Goal: Task Accomplishment & Management: Manage account settings

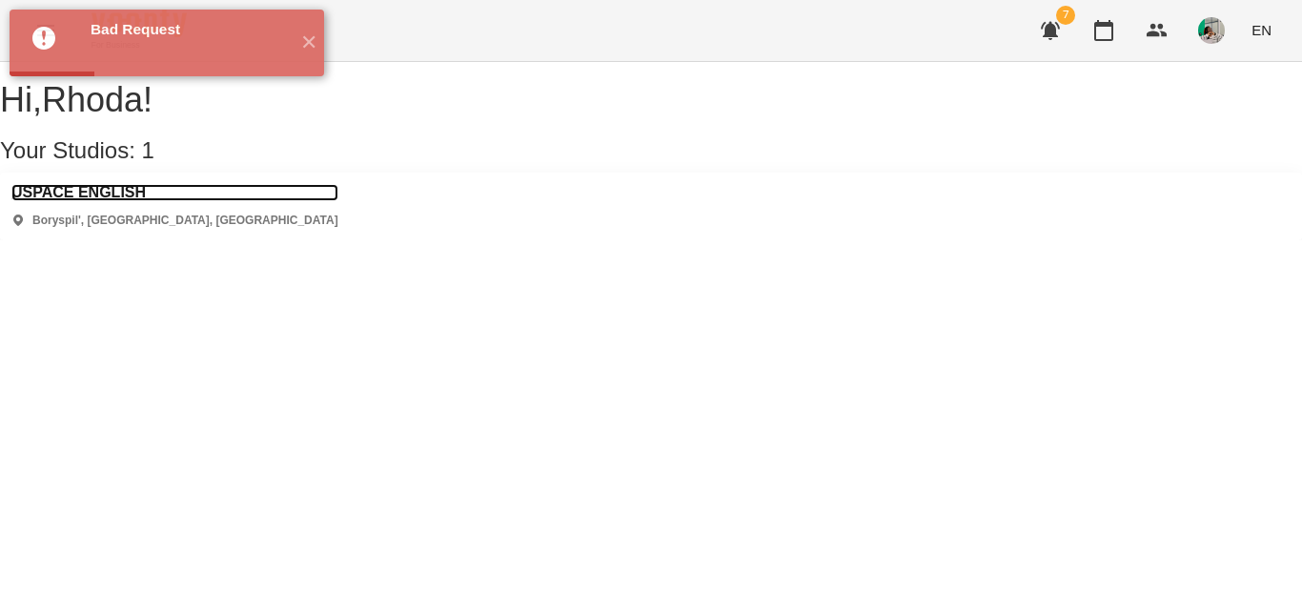
click at [118, 201] on h3 "USPACE ENGLISH" at bounding box center [174, 192] width 327 height 17
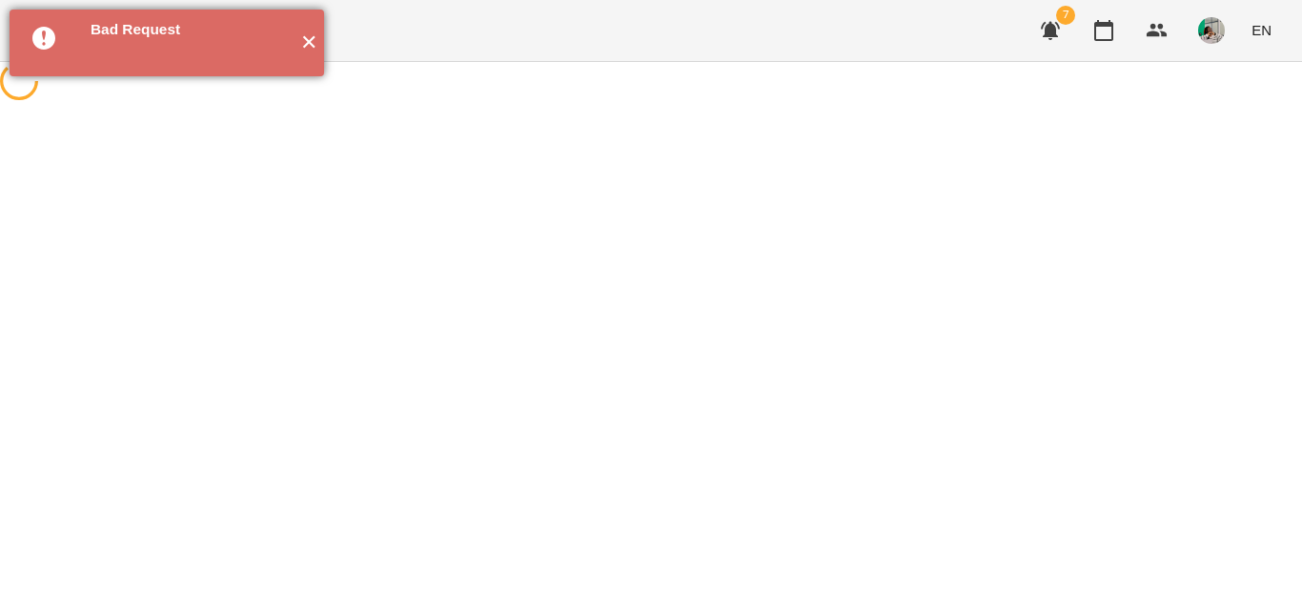
click at [304, 41] on button "✕" at bounding box center [308, 43] width 31 height 67
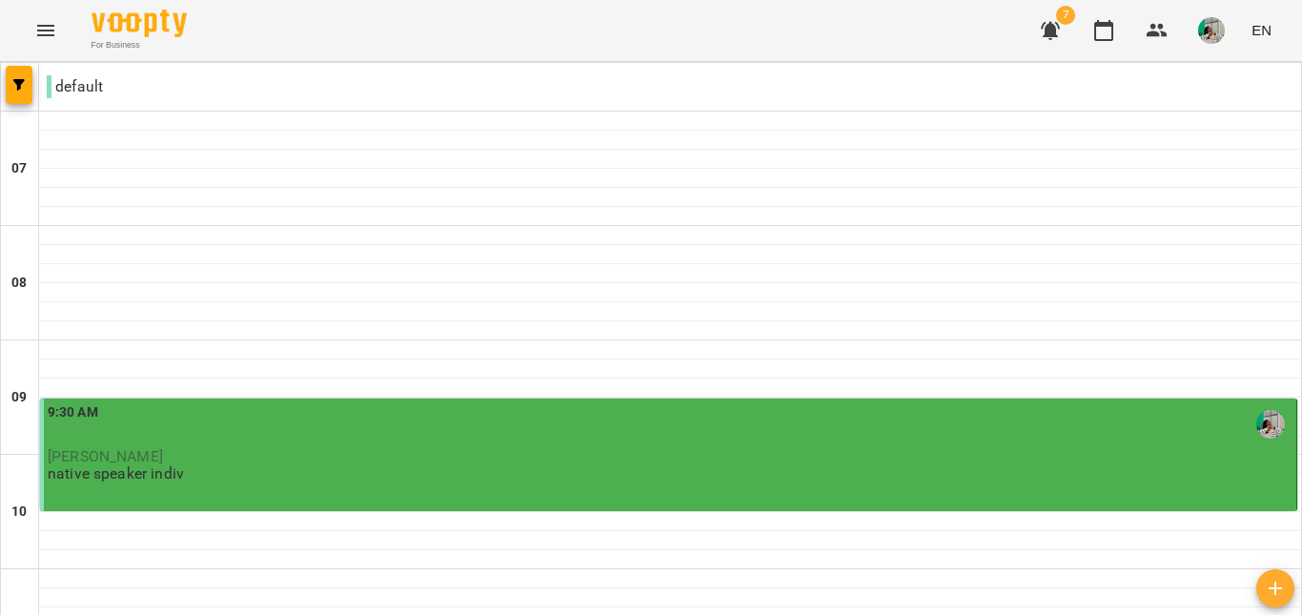
scroll to position [667, 0]
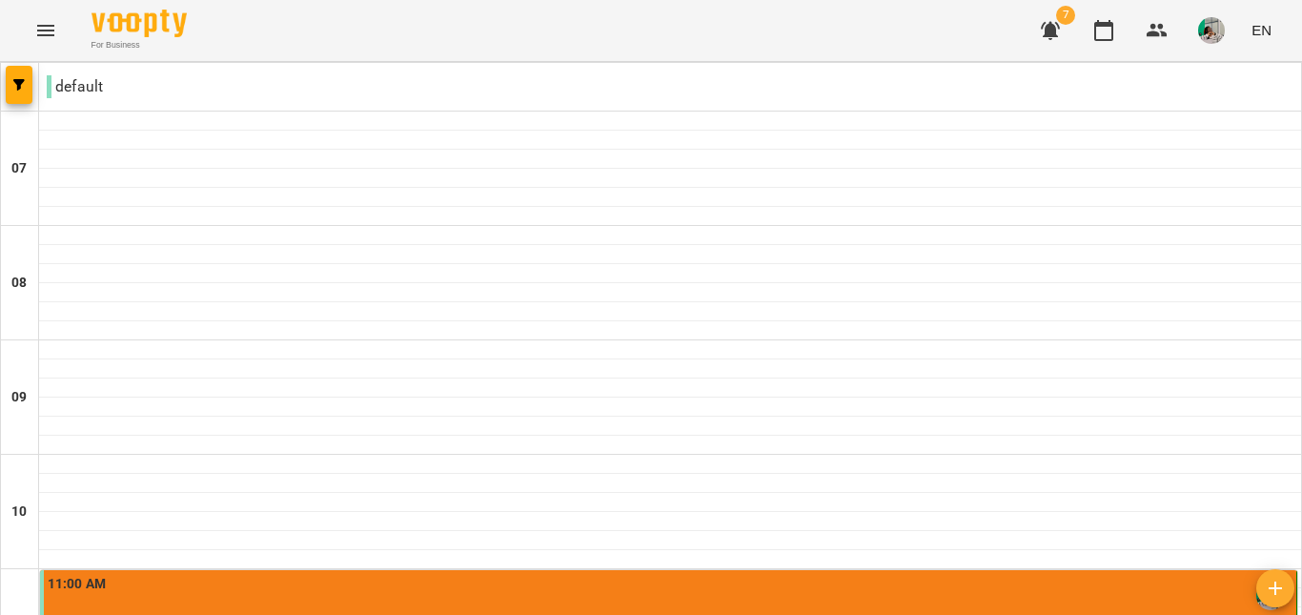
scroll to position [1339, 0]
drag, startPoint x: 604, startPoint y: 192, endPoint x: 559, endPoint y: 185, distance: 45.3
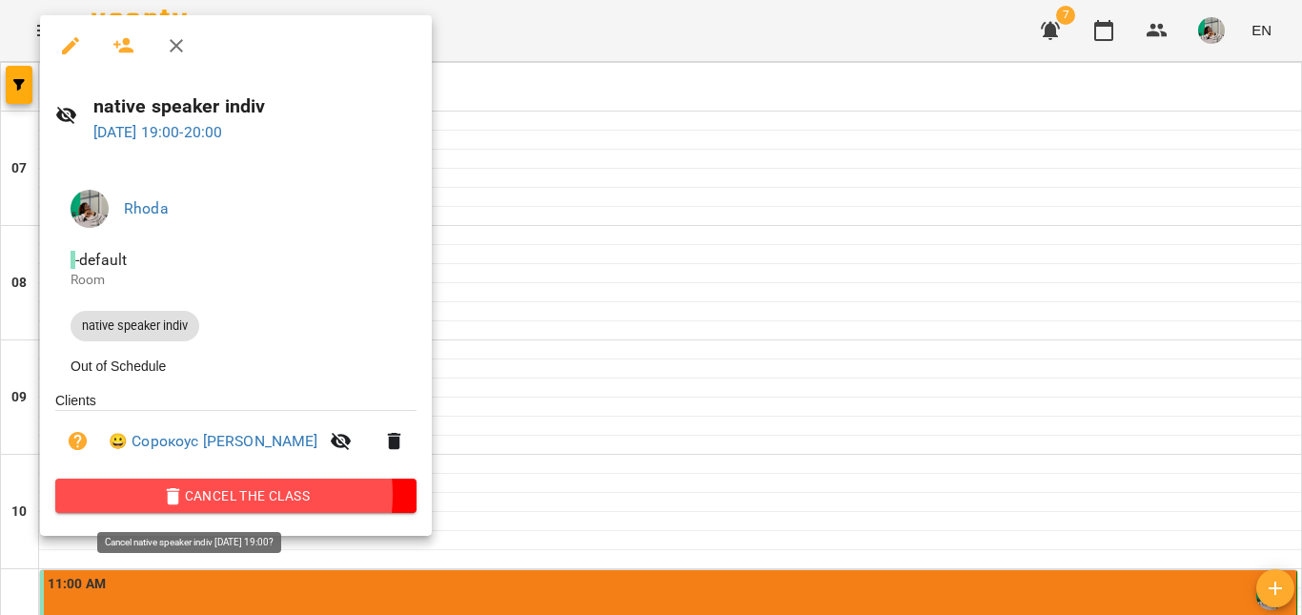
click at [223, 500] on span "Cancel the class" at bounding box center [236, 495] width 331 height 23
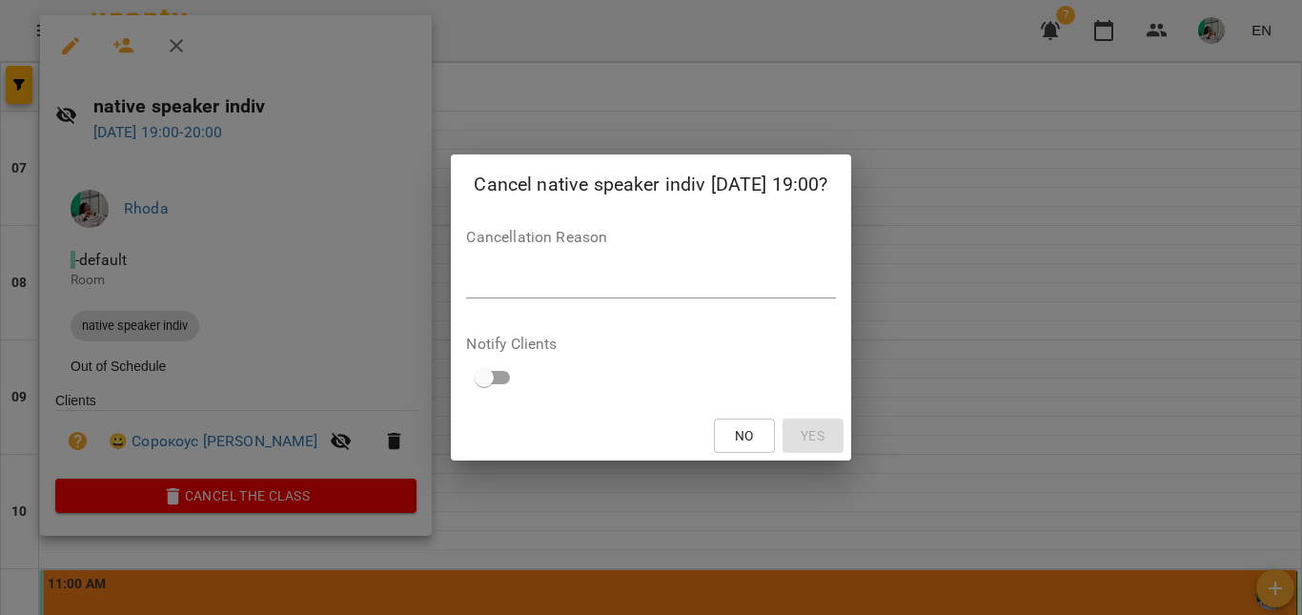
click at [493, 288] on textarea at bounding box center [650, 283] width 369 height 18
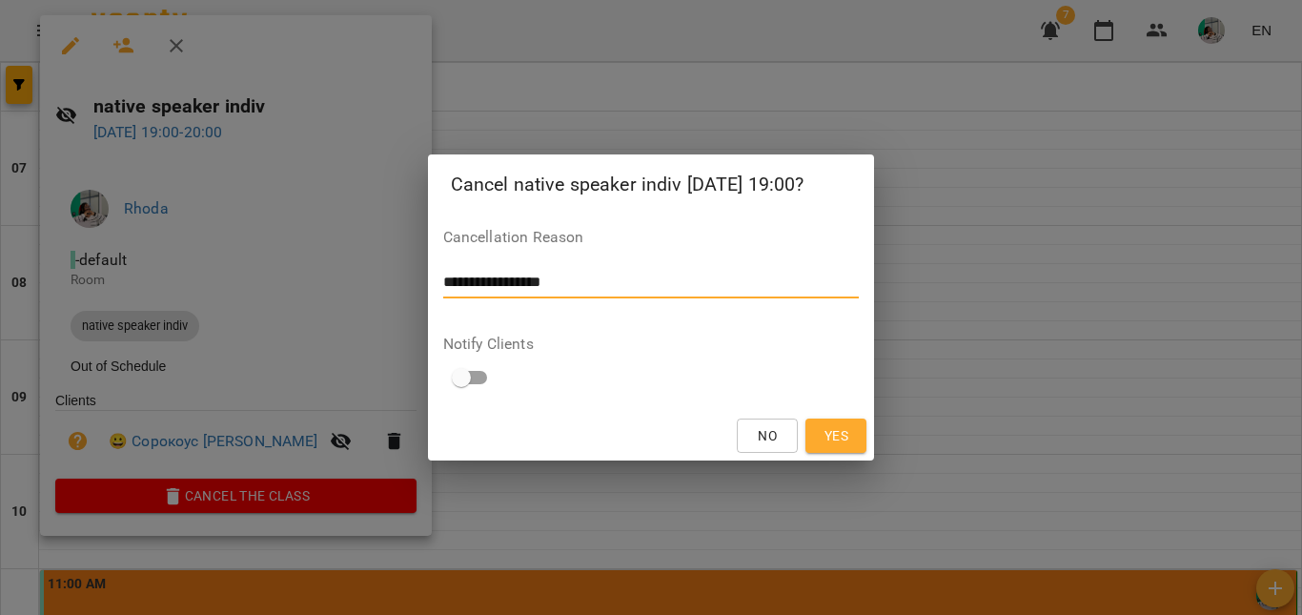
type textarea "**********"
click at [863, 426] on button "Yes" at bounding box center [835, 435] width 61 height 34
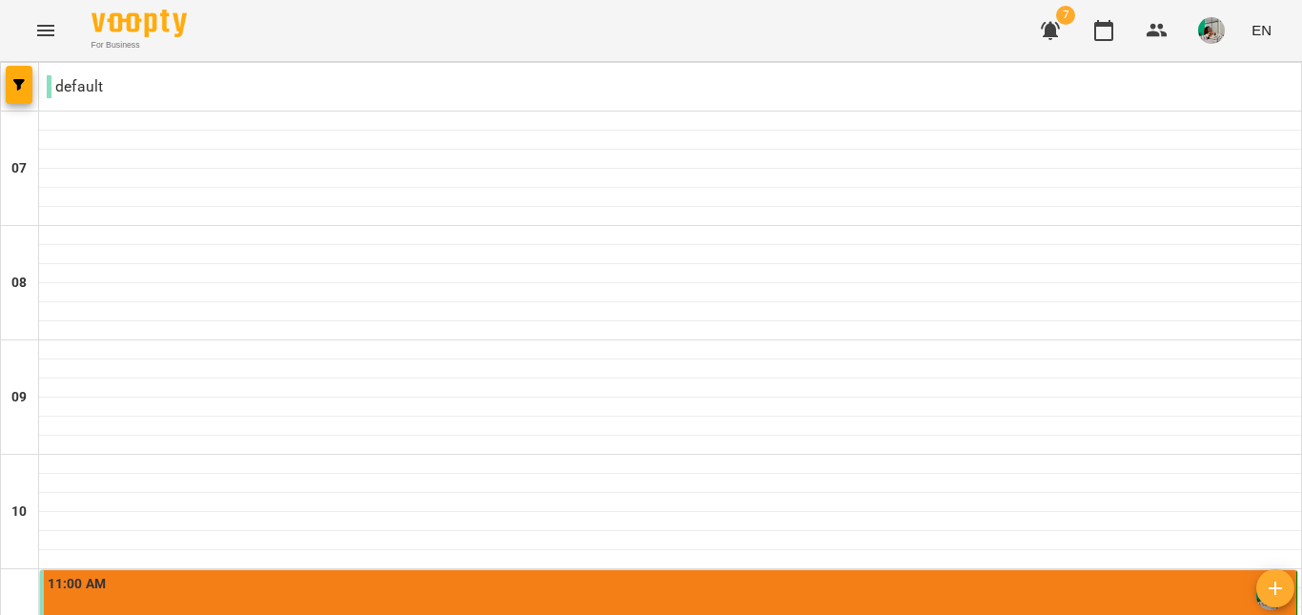
scroll to position [0, 0]
